Goal: Information Seeking & Learning: Learn about a topic

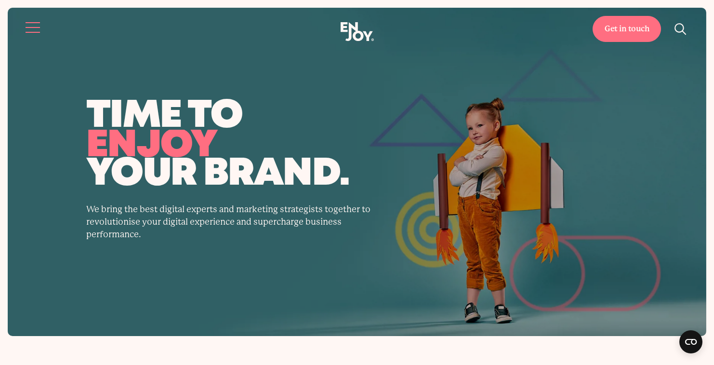
click at [36, 31] on button "Site navigation" at bounding box center [33, 27] width 20 height 20
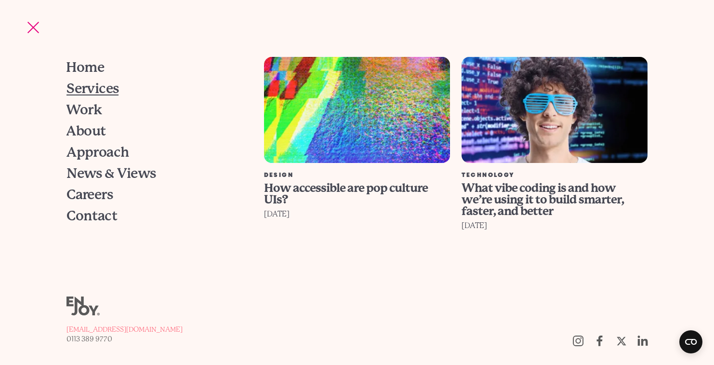
click at [99, 92] on span "Services" at bounding box center [93, 88] width 53 height 13
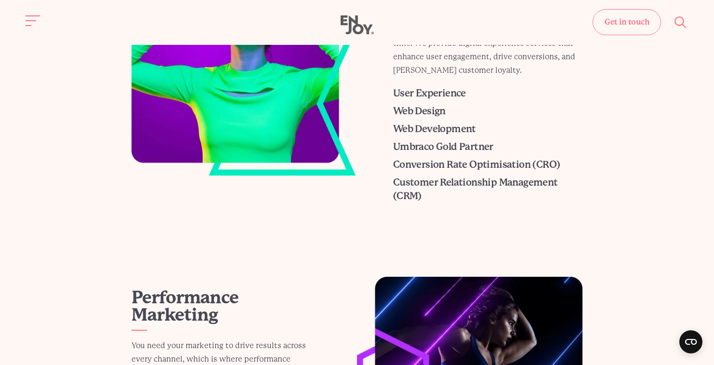
scroll to position [571, 0]
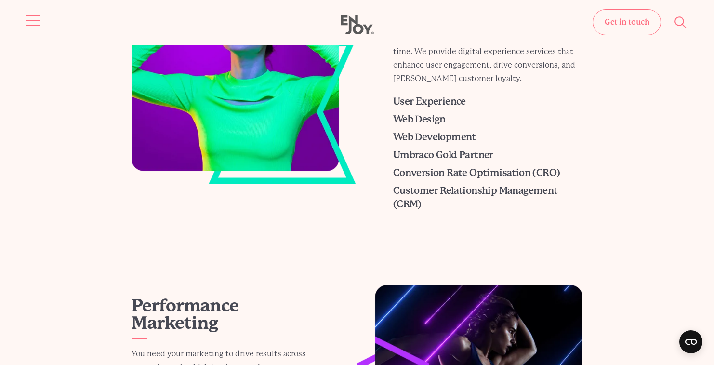
click at [30, 19] on button "Site navigation" at bounding box center [33, 21] width 20 height 20
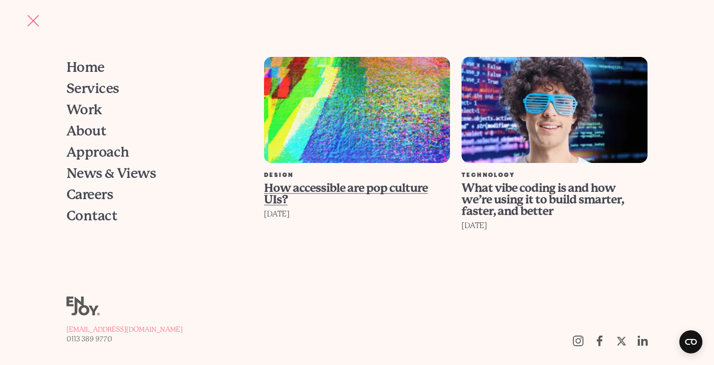
click at [340, 185] on span "How accessible are pop culture UIs?" at bounding box center [346, 193] width 164 height 25
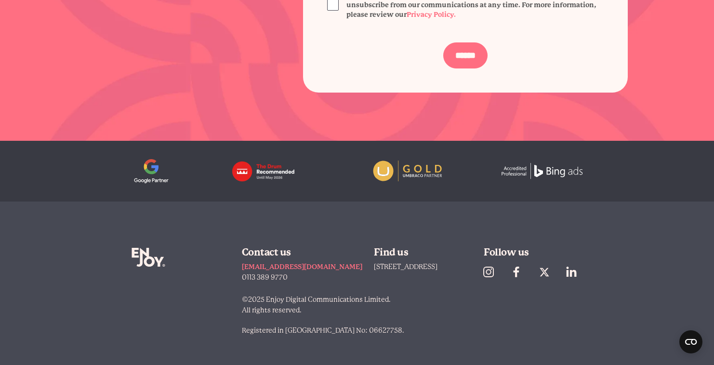
scroll to position [5680, 0]
